Goal: Information Seeking & Learning: Check status

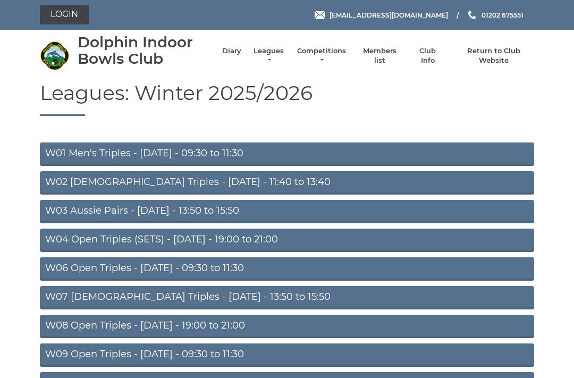
click at [154, 146] on link "W01 Men's Triples - Monday - 09:30 to 11:30" at bounding box center [287, 153] width 494 height 23
click at [207, 158] on link "W01 Men's Triples - Monday - 09:30 to 11:30" at bounding box center [287, 153] width 494 height 23
click at [159, 150] on link "W01 Men's Triples - Monday - 09:30 to 11:30" at bounding box center [287, 153] width 494 height 23
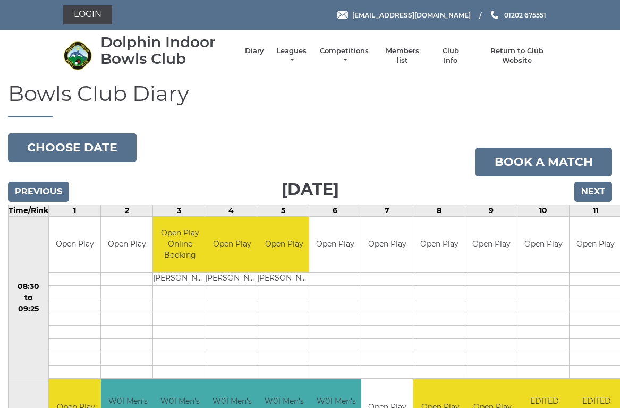
scroll to position [4, 0]
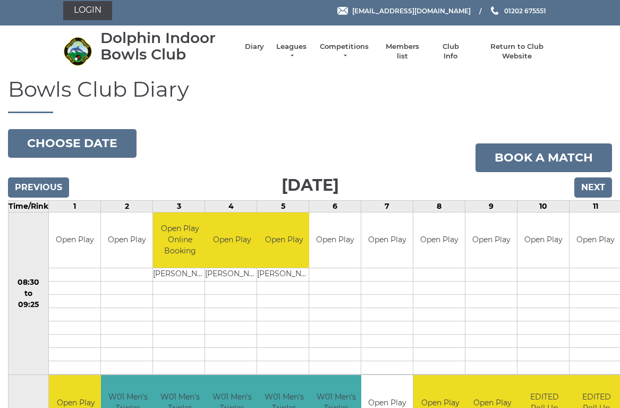
click at [293, 50] on link "Leagues" at bounding box center [291, 51] width 33 height 19
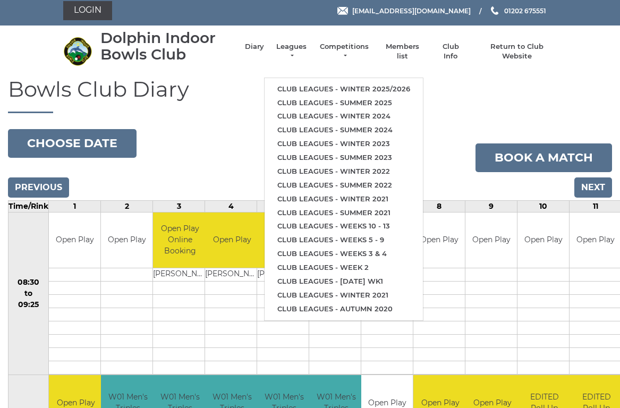
click at [336, 82] on link "Club leagues - Winter 2025/2026" at bounding box center [344, 89] width 158 height 14
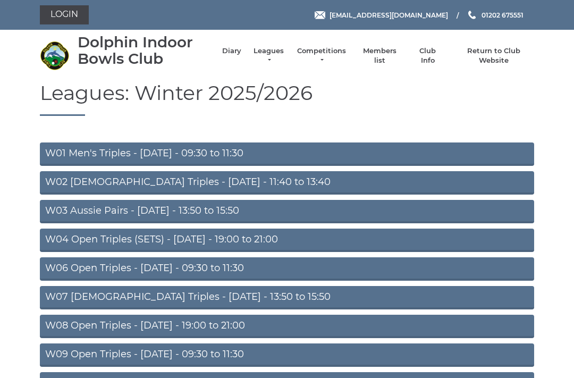
click at [215, 146] on link "W01 Men's Triples - Monday - 09:30 to 11:30" at bounding box center [287, 153] width 494 height 23
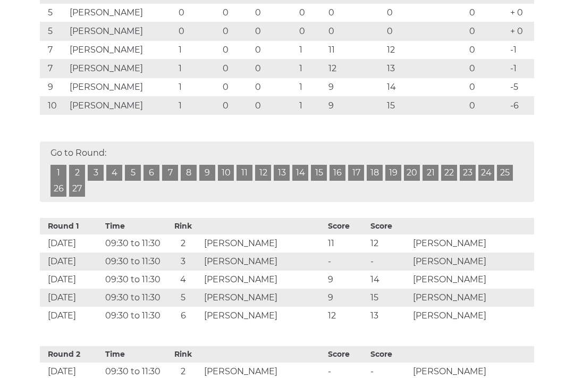
scroll to position [393, 0]
